Goal: Task Accomplishment & Management: Use online tool/utility

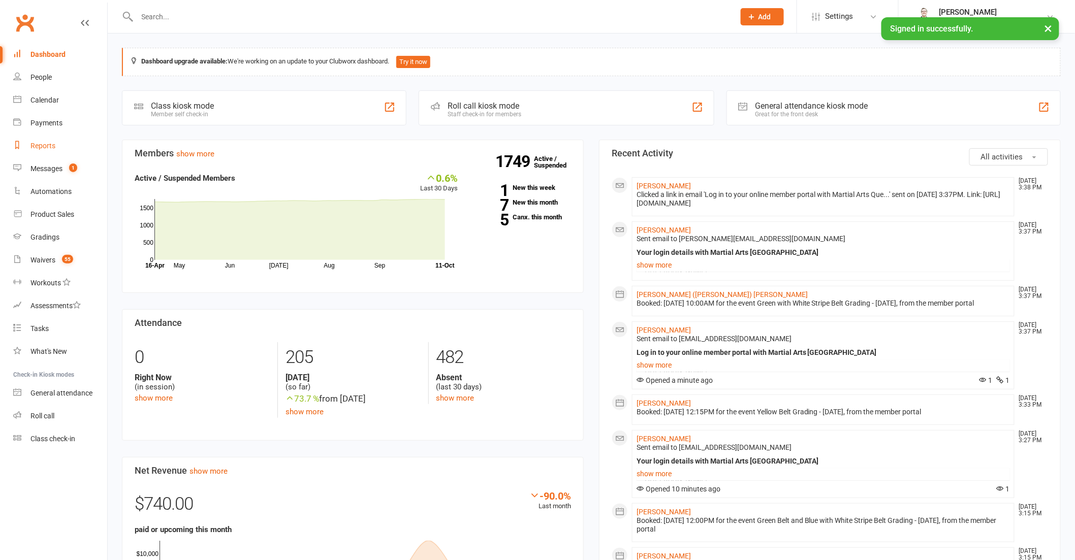
click at [46, 144] on div "Reports" at bounding box center [42, 146] width 25 height 8
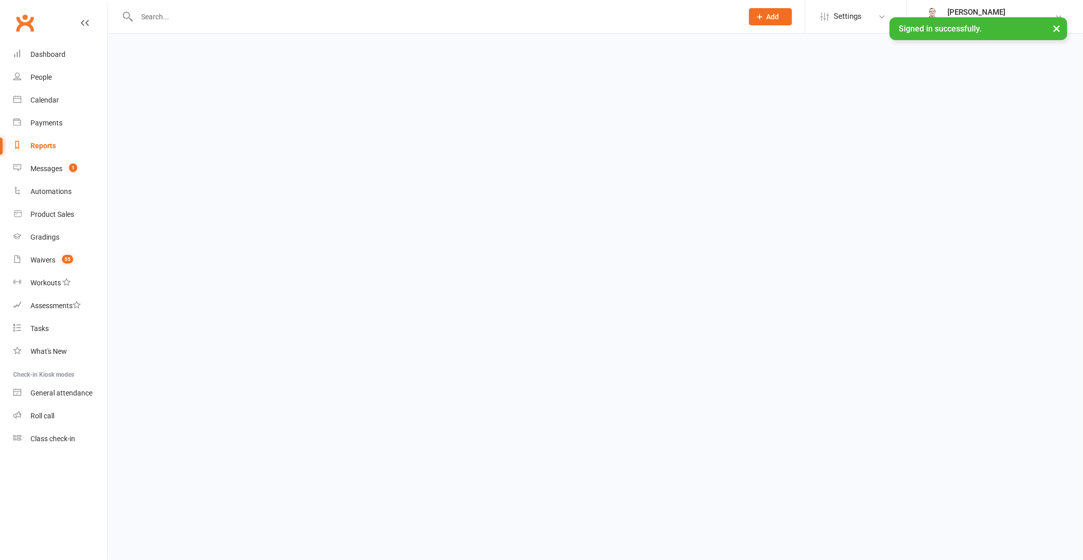
select select "100"
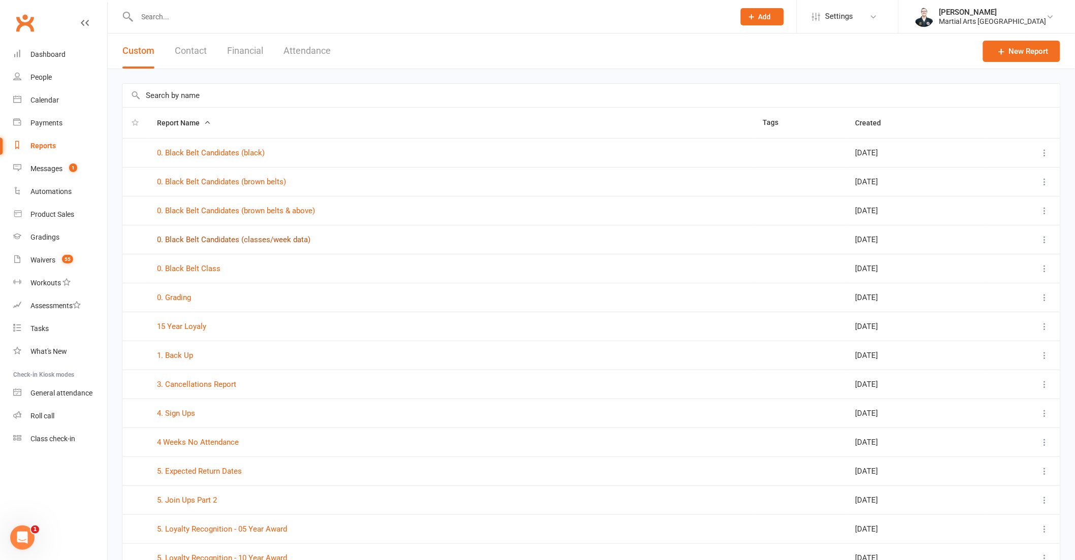
click at [222, 238] on link "0. Black Belt Candidates (classes/week data)" at bounding box center [233, 239] width 153 height 9
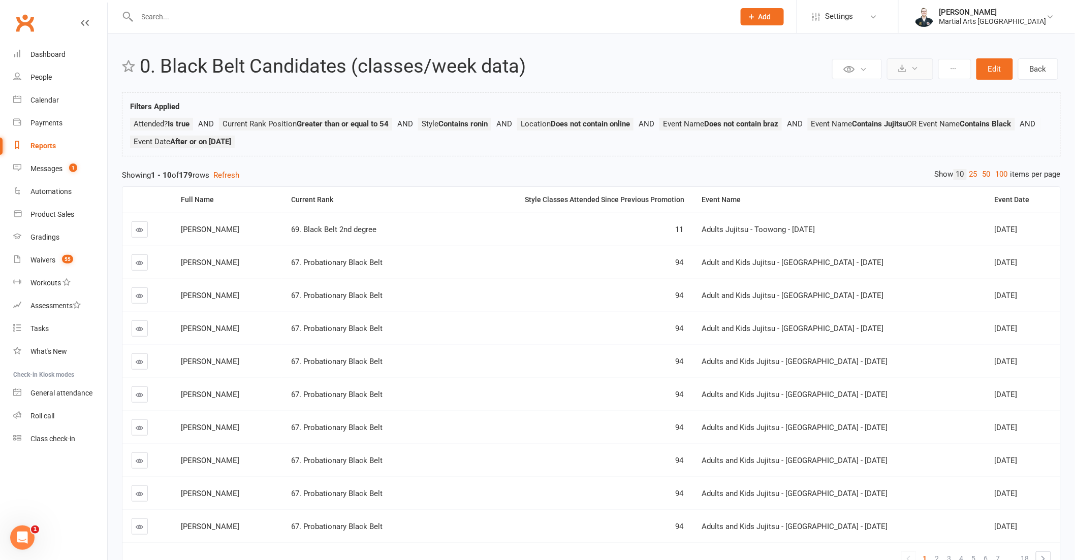
click at [918, 74] on button at bounding box center [910, 68] width 46 height 21
click at [898, 93] on link "Export to CSV" at bounding box center [879, 93] width 107 height 20
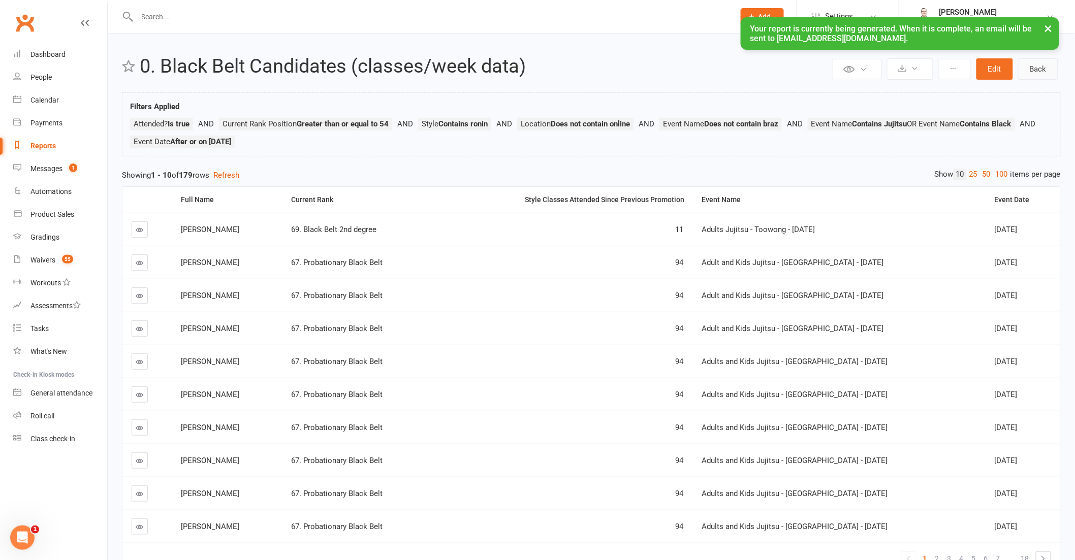
click at [1028, 68] on link "Back" at bounding box center [1038, 68] width 40 height 21
select select "100"
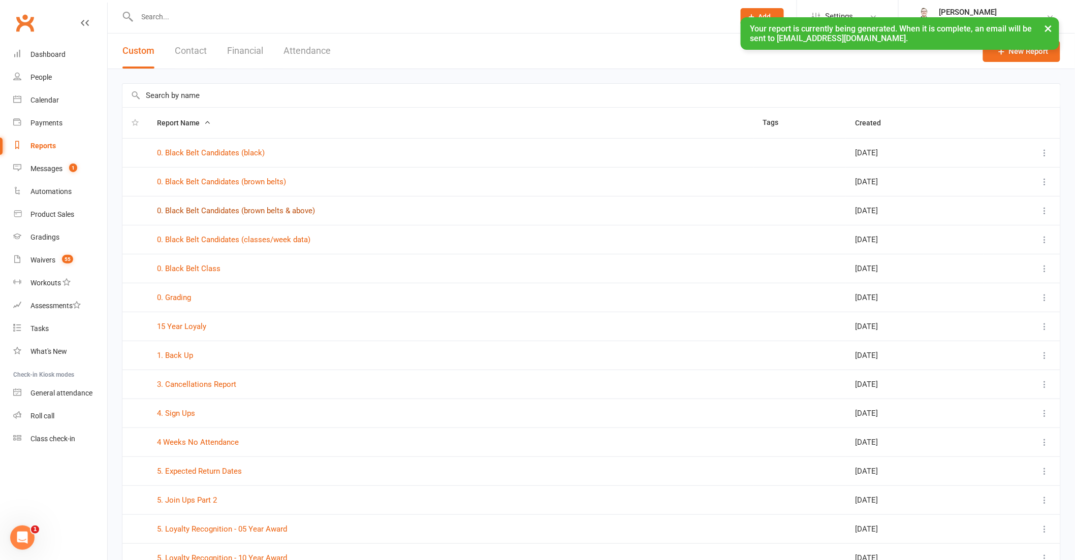
click at [294, 212] on link "0. Black Belt Candidates (brown belts & above)" at bounding box center [236, 210] width 158 height 9
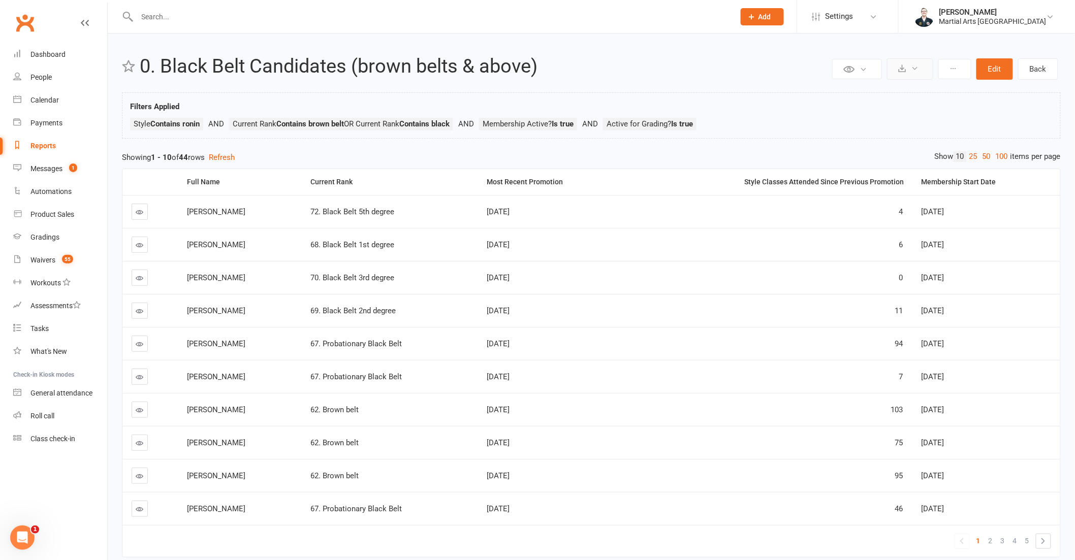
click at [911, 67] on icon at bounding box center [915, 69] width 8 height 8
click at [897, 97] on link "Export to CSV" at bounding box center [879, 93] width 107 height 20
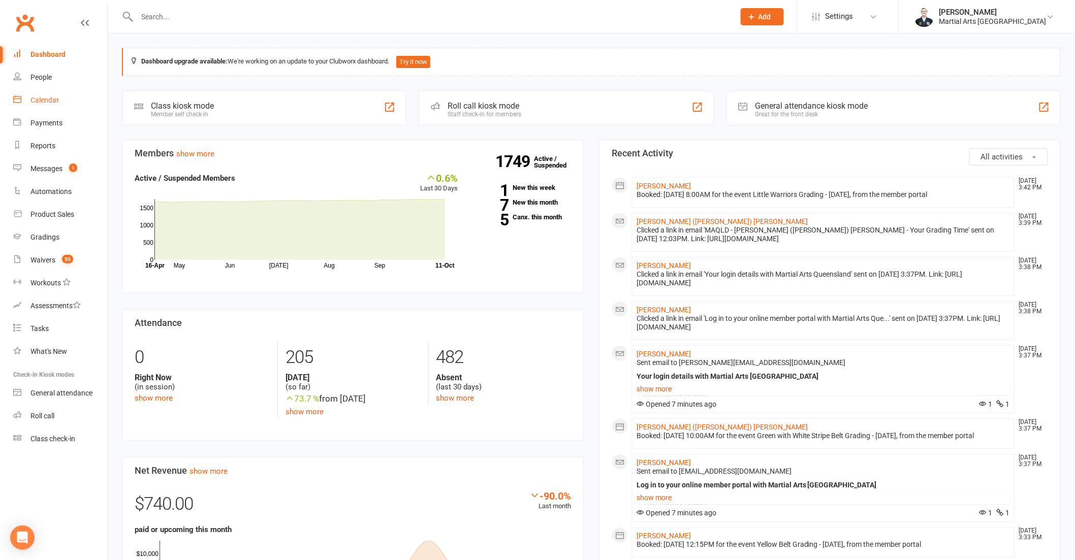
click at [54, 102] on div "Calendar" at bounding box center [44, 100] width 28 height 8
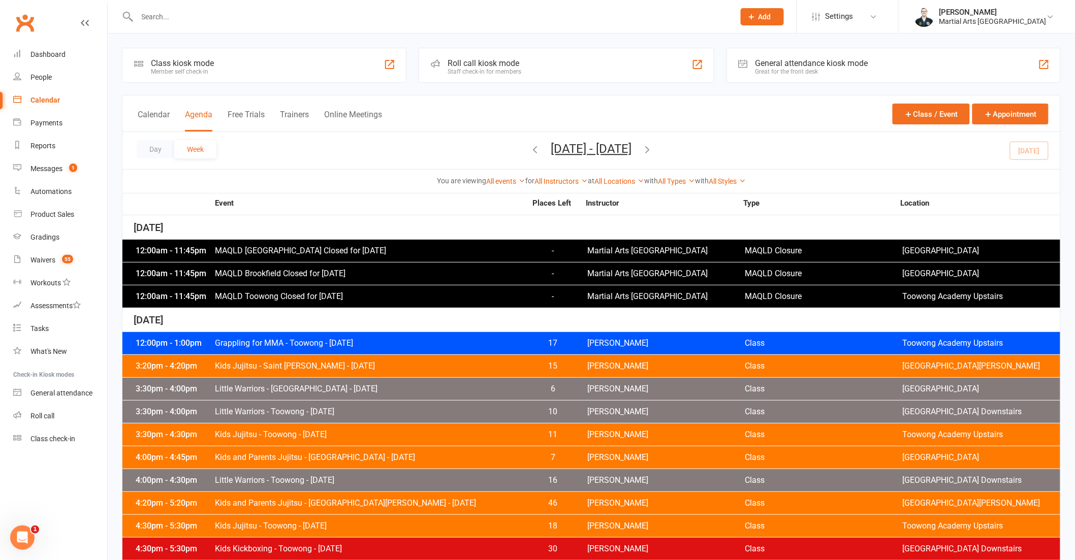
click at [653, 153] on icon "button" at bounding box center [647, 149] width 11 height 11
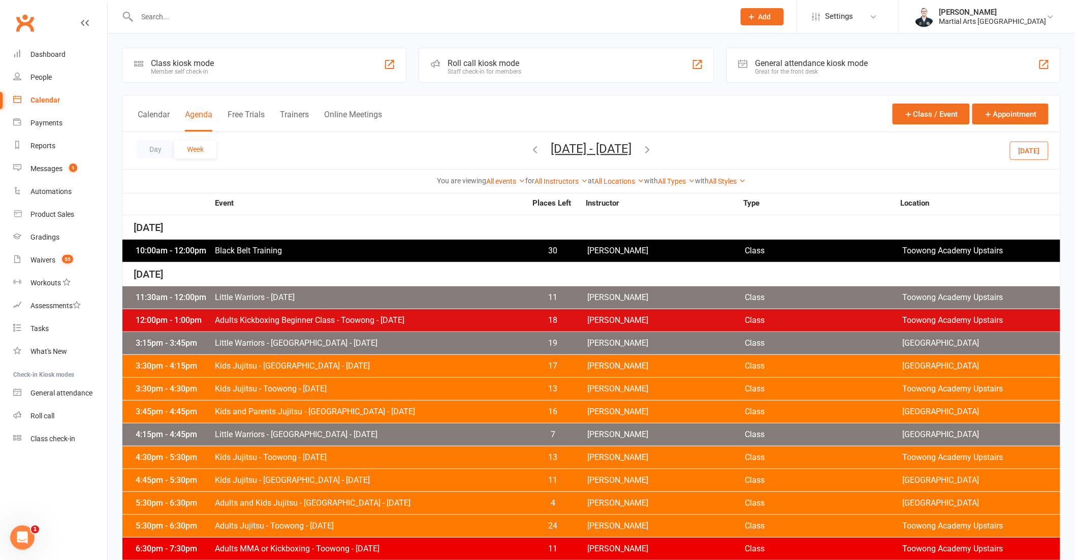
click at [653, 149] on icon "button" at bounding box center [647, 149] width 11 height 11
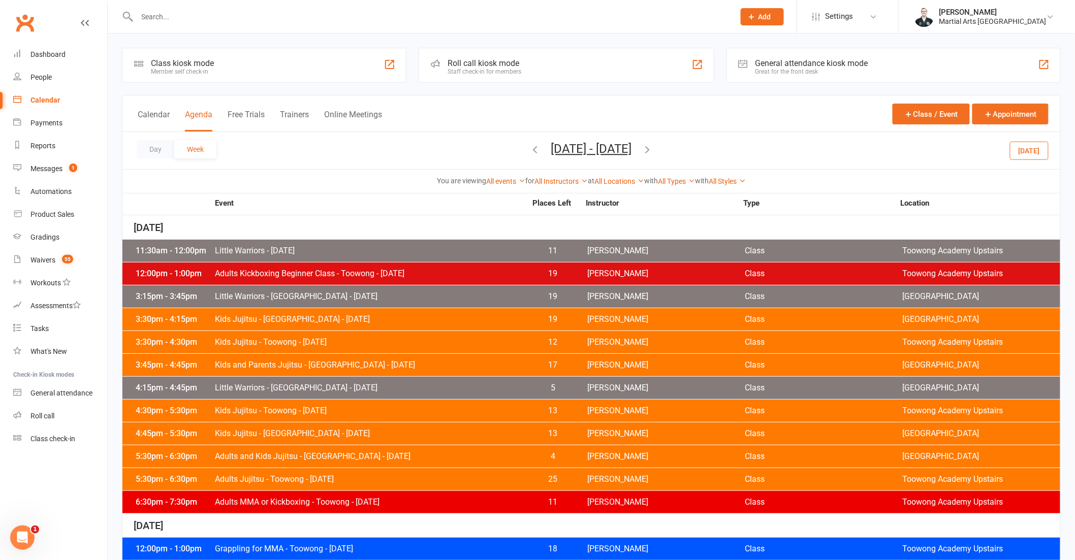
click at [632, 148] on button "[DATE] - [DATE]" at bounding box center [591, 149] width 81 height 14
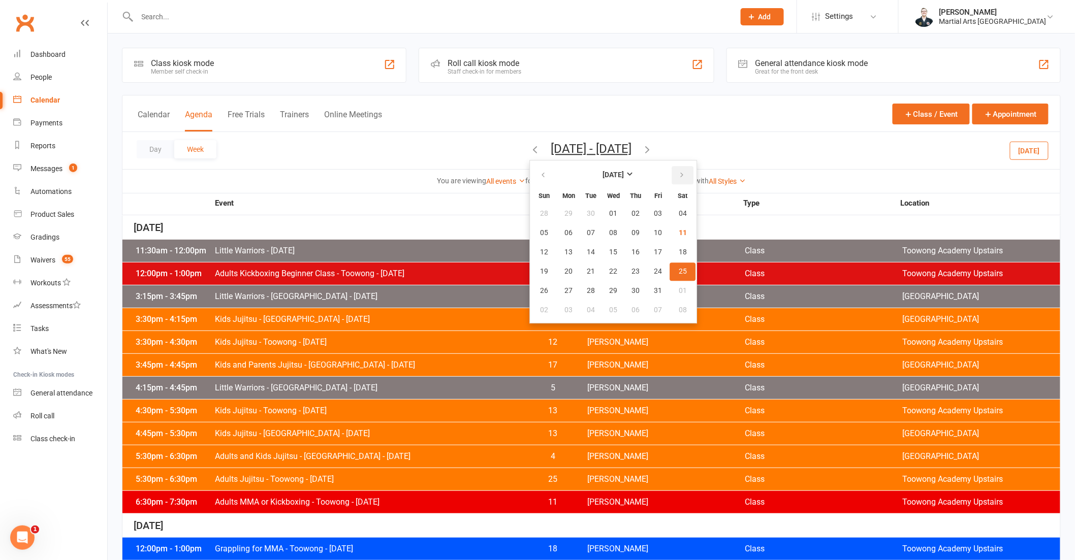
click at [679, 179] on icon "button" at bounding box center [682, 175] width 7 height 8
click at [679, 288] on span "29" at bounding box center [683, 291] width 8 height 8
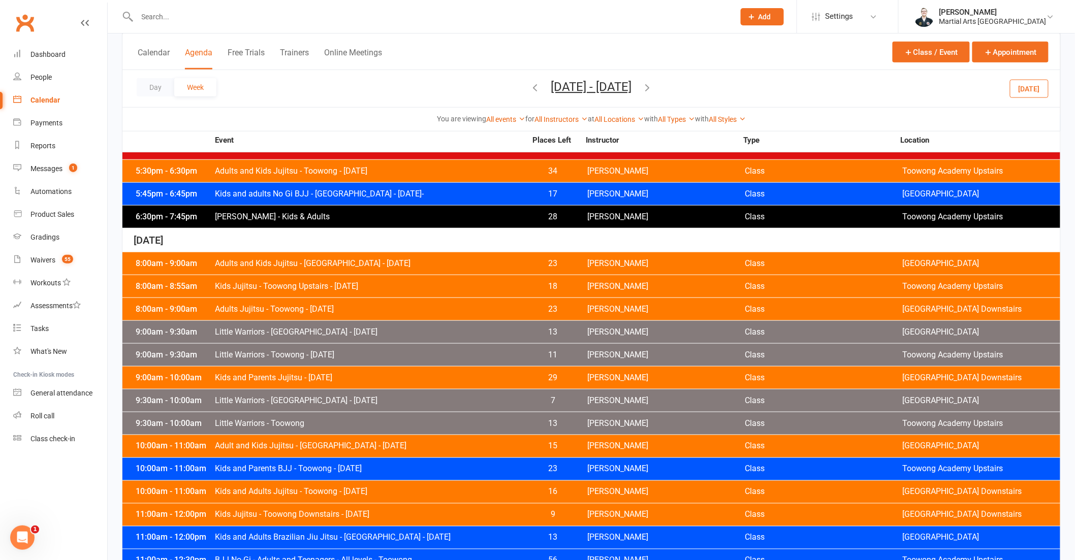
scroll to position [2062, 0]
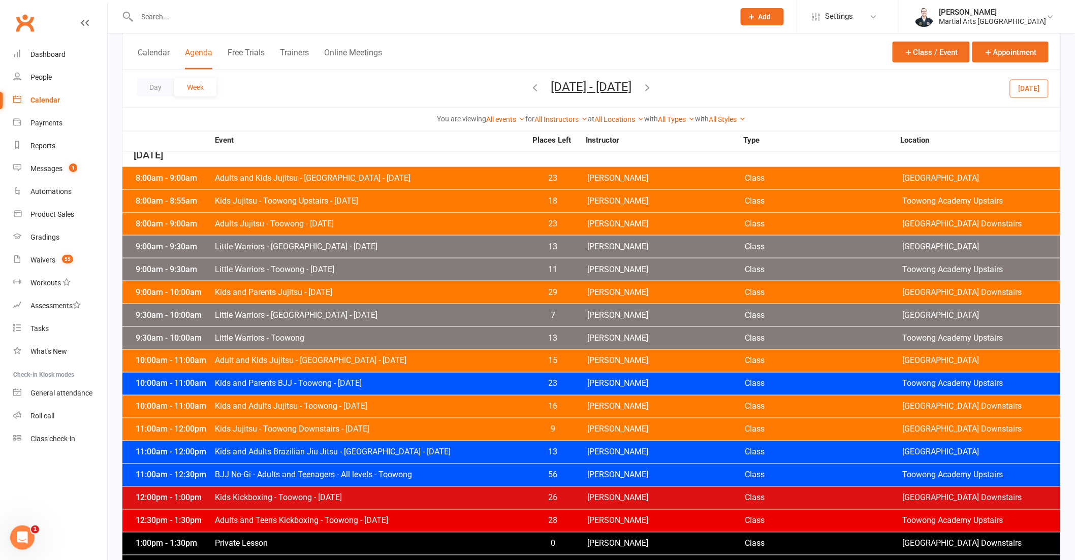
click at [292, 560] on span "Black Belt Grading 2025" at bounding box center [370, 567] width 312 height 8
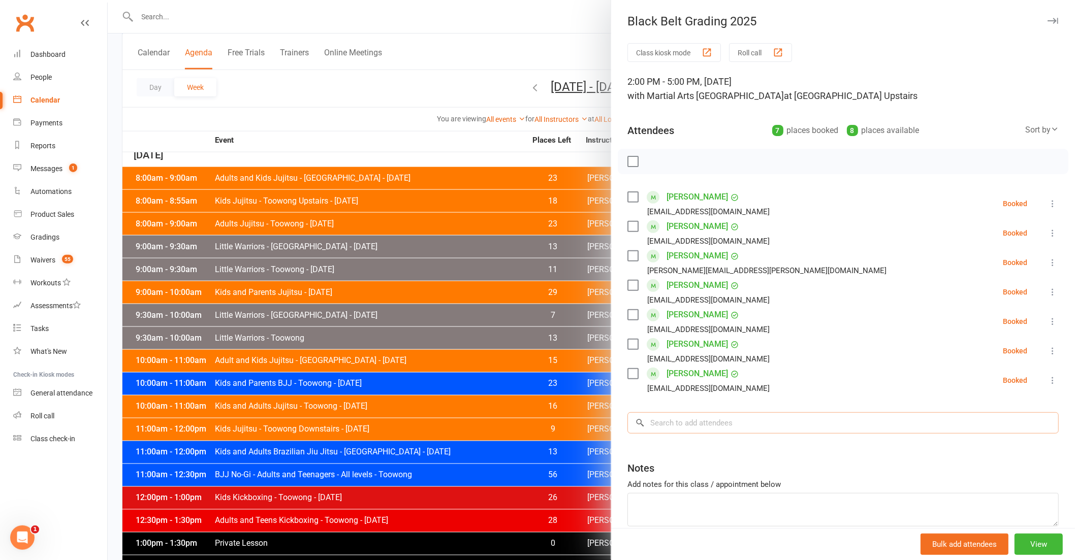
click at [808, 425] on input "search" at bounding box center [842, 422] width 431 height 21
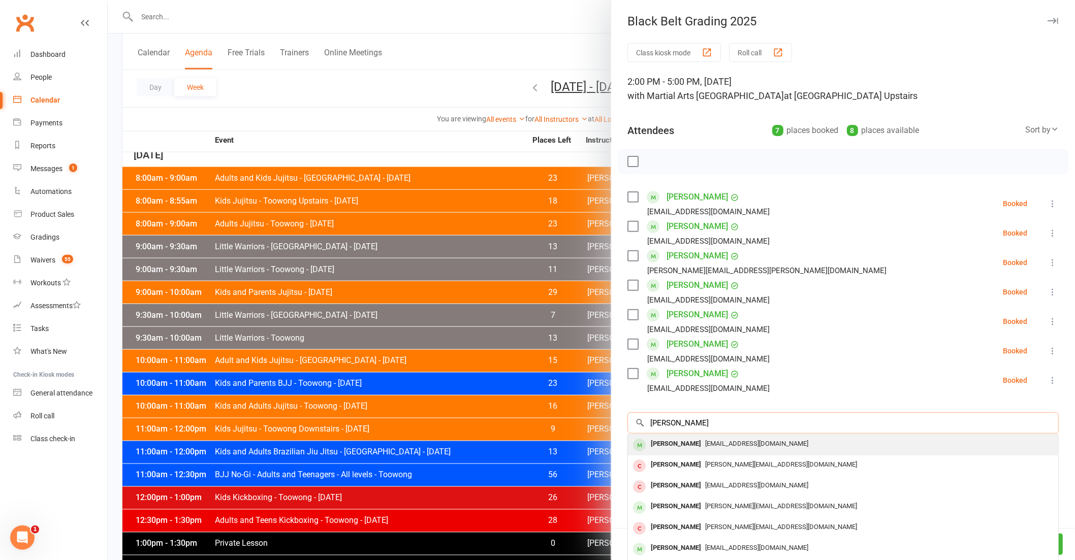
type input "[PERSON_NAME]"
click at [759, 441] on span "[EMAIL_ADDRESS][DOMAIN_NAME]" at bounding box center [756, 444] width 103 height 8
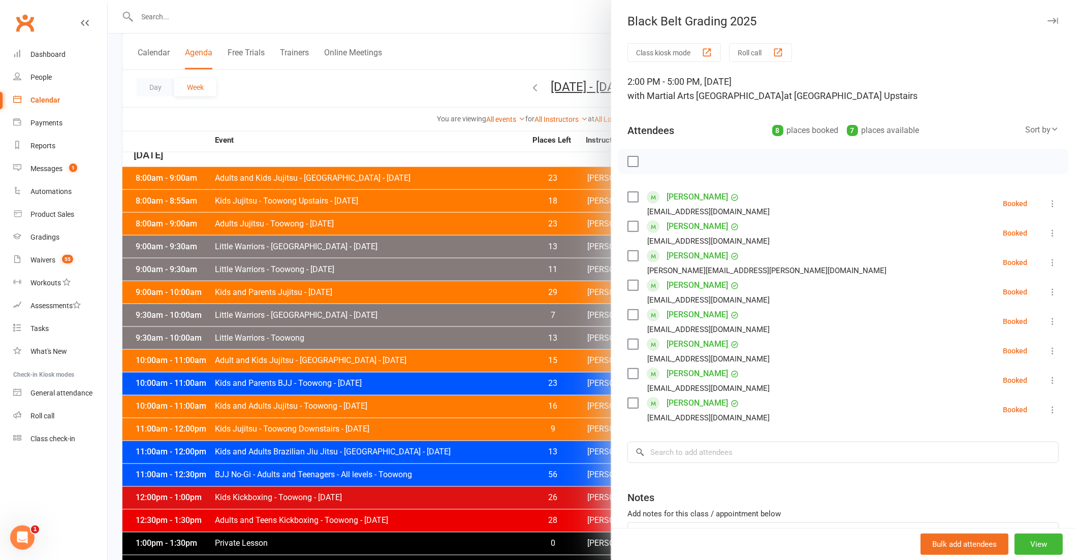
click at [278, 142] on div at bounding box center [591, 280] width 967 height 560
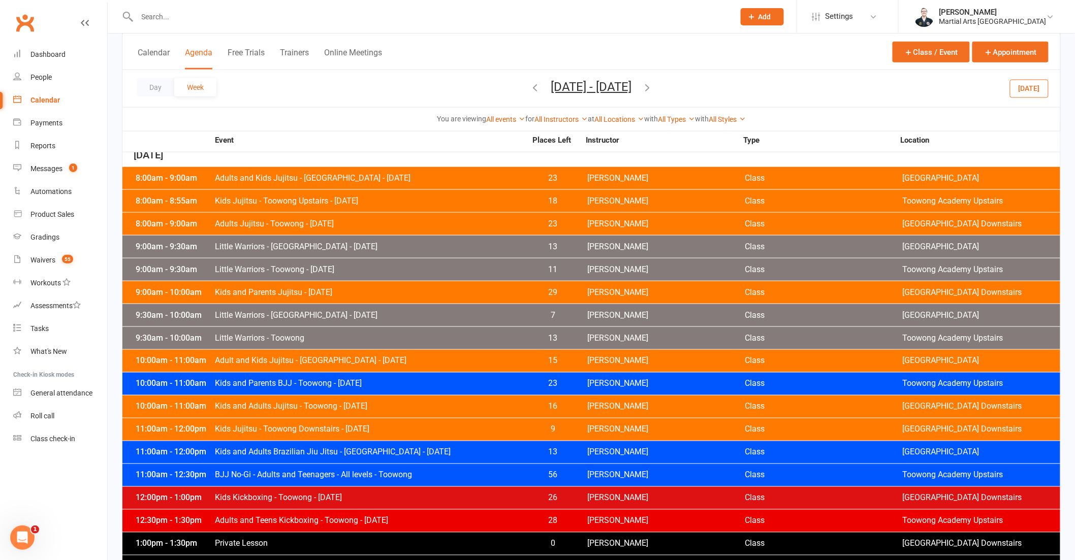
click at [1027, 92] on button "[DATE]" at bounding box center [1029, 88] width 39 height 18
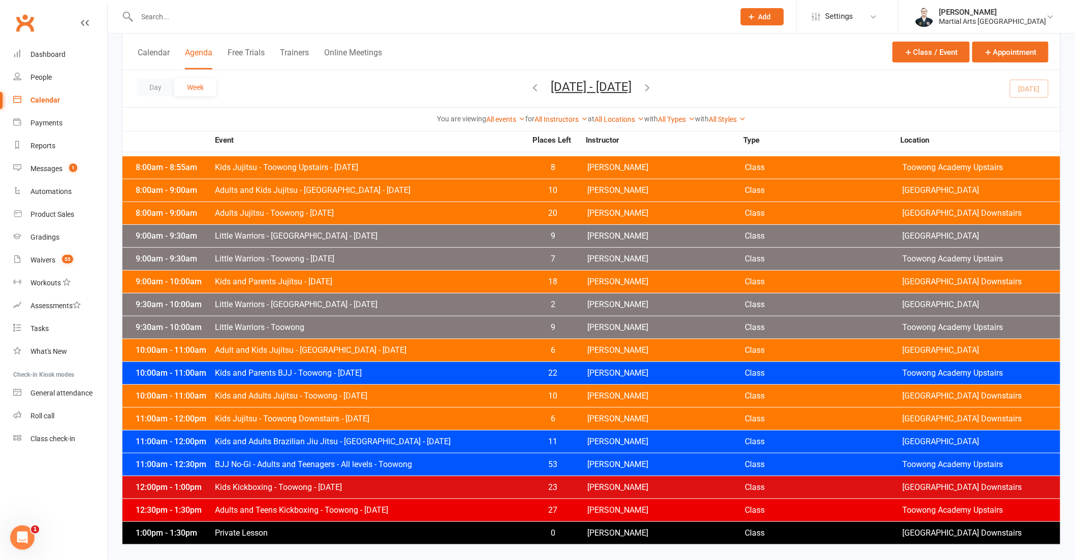
scroll to position [1741, 0]
